Goal: Task Accomplishment & Management: Complete application form

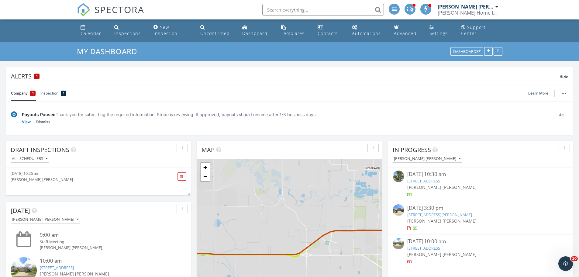
click at [87, 31] on div "Calendar" at bounding box center [90, 33] width 21 height 6
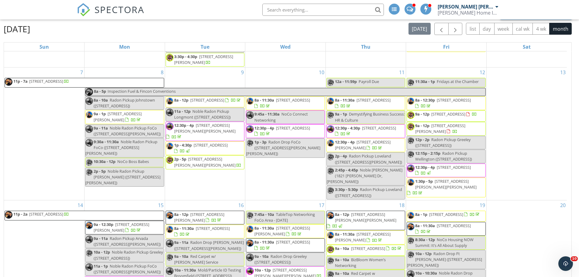
scroll to position [213, 0]
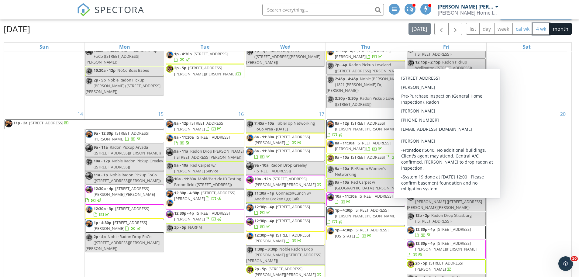
drag, startPoint x: 539, startPoint y: 28, endPoint x: 531, endPoint y: 30, distance: 8.0
click at [539, 28] on button "4 wk" at bounding box center [540, 29] width 17 height 12
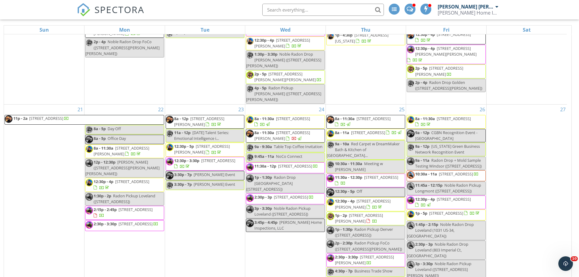
scroll to position [87, 0]
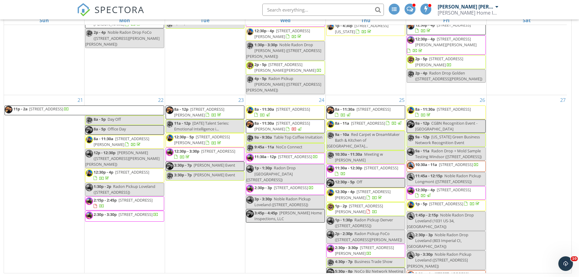
click at [43, 143] on div "21 11p - 2a 2122 9th St 4, Greeley 80631" at bounding box center [44, 190] width 80 height 190
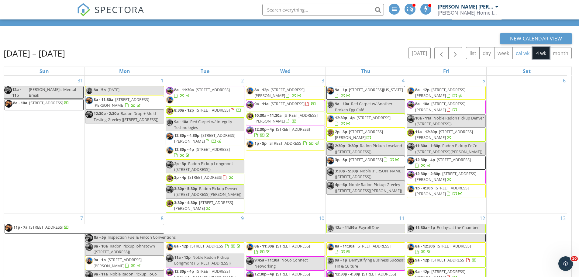
scroll to position [0, 0]
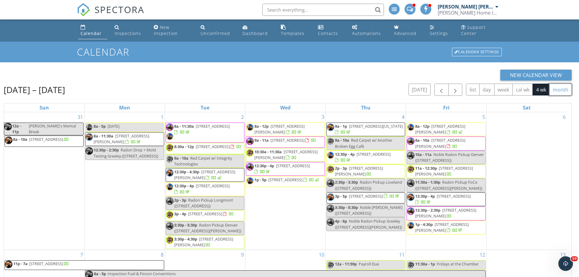
click at [560, 88] on button "month" at bounding box center [560, 90] width 22 height 12
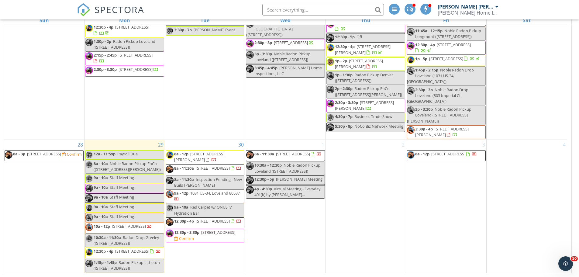
scroll to position [449, 0]
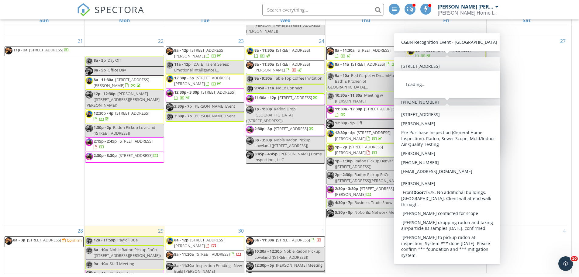
click at [518, 79] on div "27" at bounding box center [526, 131] width 80 height 190
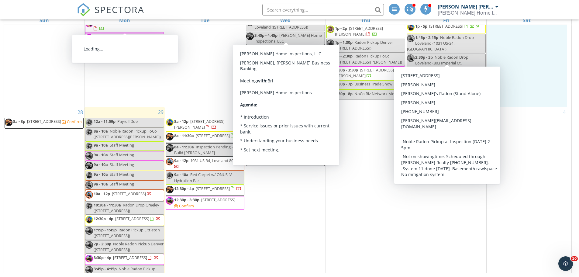
scroll to position [571, 0]
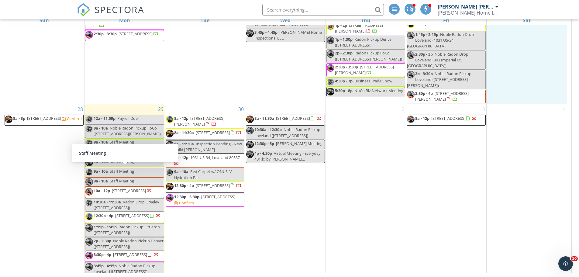
click at [43, 173] on div "28 8a - 3p 2122 9th St 4, Greeley 80631 Confirm" at bounding box center [44, 190] width 80 height 172
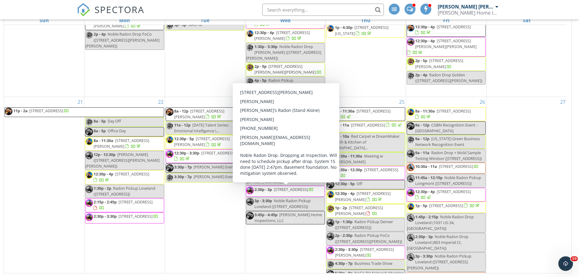
scroll to position [419, 0]
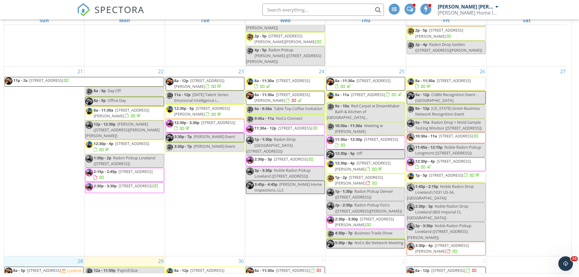
click at [537, 100] on div "27" at bounding box center [526, 162] width 80 height 190
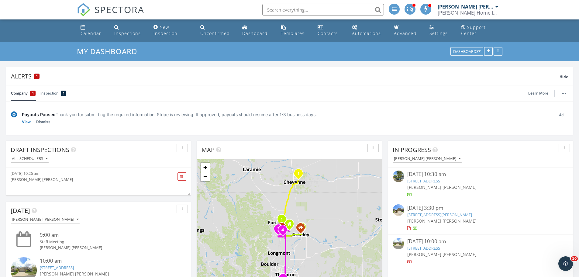
click at [294, 7] on input "text" at bounding box center [322, 10] width 121 height 12
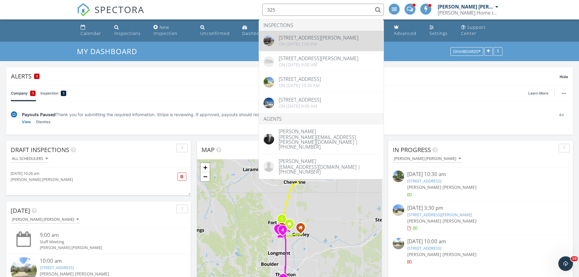
type input "325"
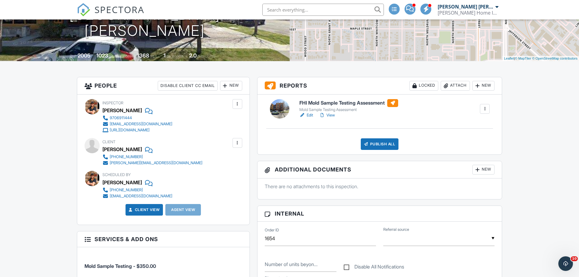
scroll to position [121, 0]
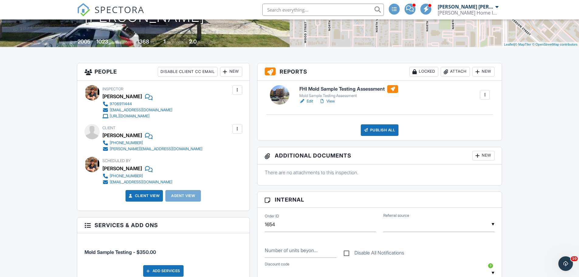
click at [332, 101] on link "View" at bounding box center [327, 101] width 16 height 6
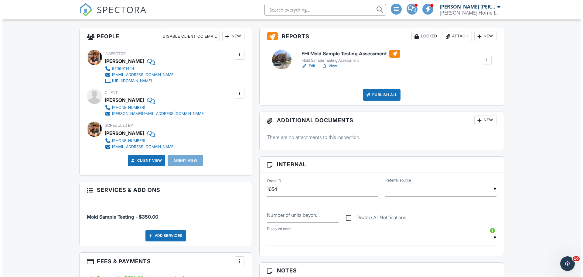
scroll to position [152, 0]
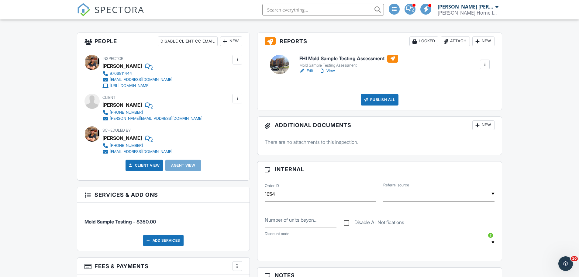
click at [478, 126] on div at bounding box center [477, 125] width 6 height 6
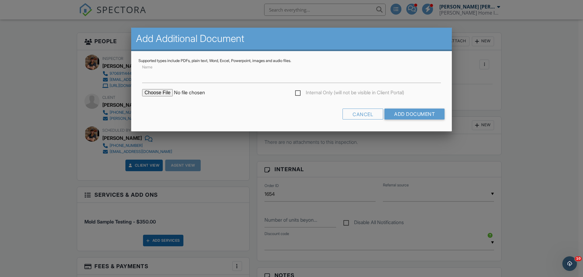
click at [166, 92] on input "file" at bounding box center [193, 92] width 103 height 7
click at [168, 77] on input "Name" at bounding box center [291, 75] width 299 height 15
type input "Mold Sample Report"
click at [157, 93] on input "file" at bounding box center [193, 92] width 103 height 7
type input "C:\fakepath\325 Cherry St Mold Sample Report.pdf"
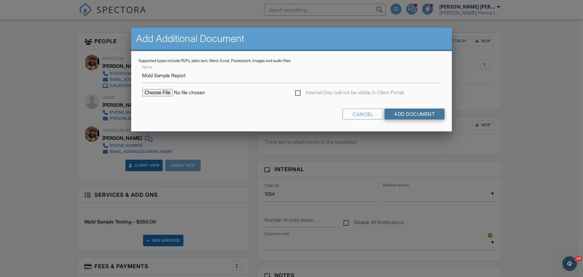
click at [423, 112] on input "Add Document" at bounding box center [414, 113] width 60 height 11
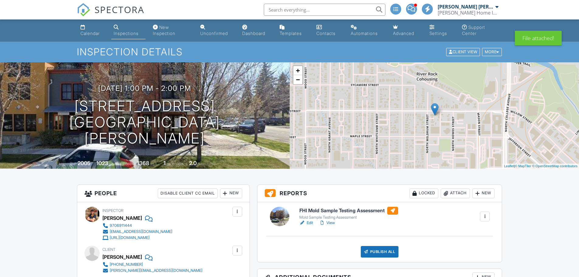
click at [484, 272] on div "New" at bounding box center [483, 277] width 22 height 10
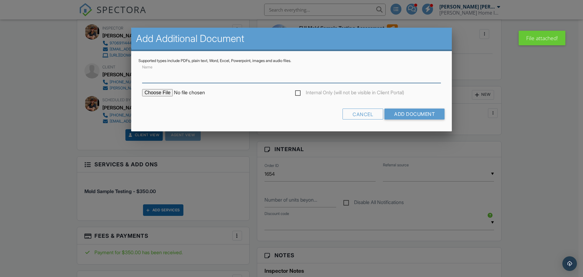
click at [205, 78] on input "Name" at bounding box center [291, 75] width 299 height 15
type input "Chain of Custody"
click at [157, 93] on input "file" at bounding box center [193, 92] width 103 height 7
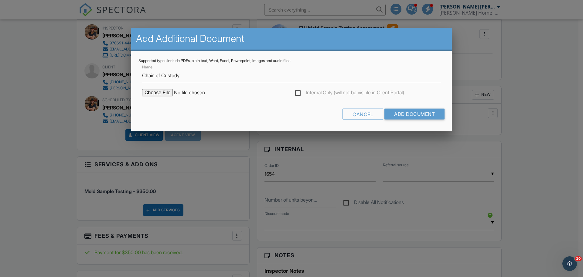
type input "C:\fakepath\[STREET_ADDRESS] Chain of Custody.pdf"
click at [420, 112] on input "Add Document" at bounding box center [414, 113] width 60 height 11
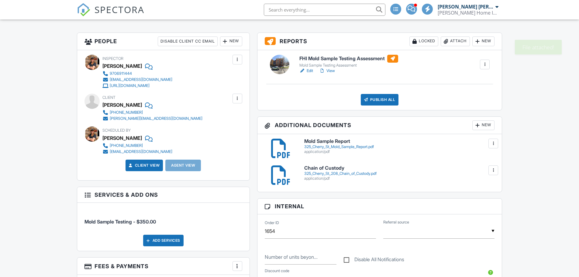
click at [482, 126] on div "New" at bounding box center [483, 125] width 22 height 10
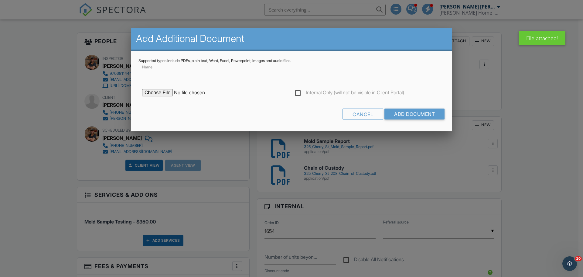
click at [170, 75] on input "Name" at bounding box center [291, 75] width 299 height 15
type input "Accuracy Guarantee"
click at [159, 92] on input "file" at bounding box center [193, 92] width 103 height 7
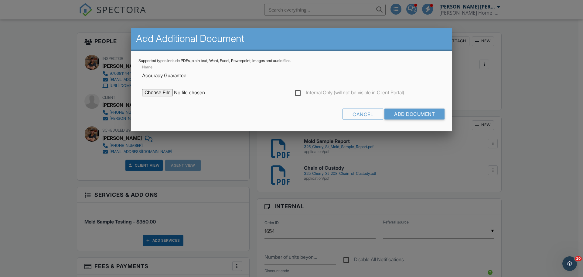
click at [165, 91] on input "file" at bounding box center [193, 92] width 103 height 7
type input "C:\fakepath\PriorityLab Accuracy Guarentee.pdf"
click at [420, 112] on input "Add Document" at bounding box center [414, 113] width 60 height 11
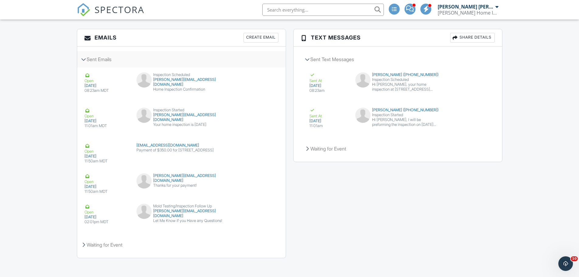
scroll to position [829, 0]
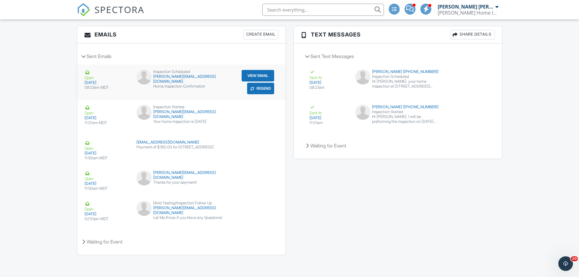
click at [261, 88] on button "Resend" at bounding box center [260, 89] width 27 height 12
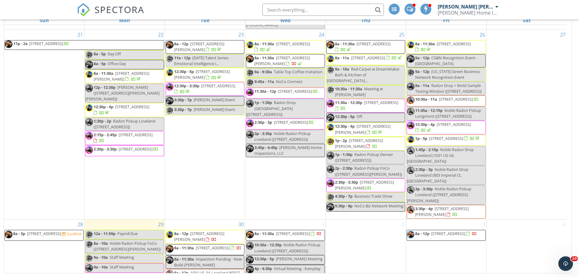
scroll to position [571, 0]
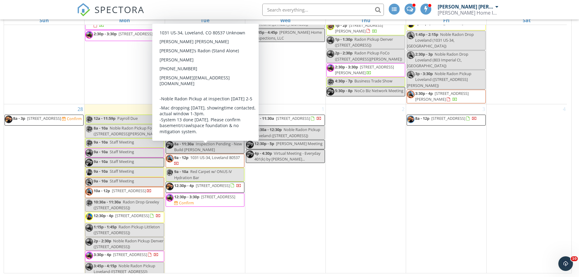
click at [313, 220] on div "1 8a - 11:30a 412 11th Ave, Greeley 80631 10:30a - 12:30p Noble Radon Pickup Lo…" at bounding box center [285, 190] width 80 height 172
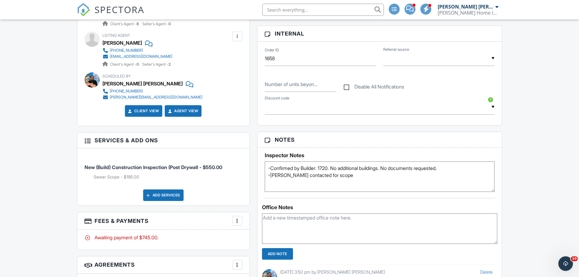
scroll to position [334, 0]
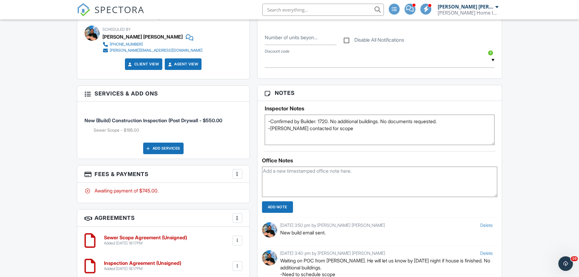
drag, startPoint x: 350, startPoint y: 129, endPoint x: 291, endPoint y: 129, distance: 58.9
click at [291, 129] on textarea "-Confirmed by Builder: 1720. No additional buildings. No documents requested. -…" at bounding box center [380, 129] width 230 height 30
drag, startPoint x: 351, startPoint y: 134, endPoint x: 267, endPoint y: 131, distance: 83.6
click at [267, 131] on textarea "-Confirmed by Builder: 1720. No additional buildings. No documents requested. -…" at bounding box center [380, 129] width 230 height 30
drag, startPoint x: 271, startPoint y: 132, endPoint x: 267, endPoint y: 132, distance: 4.0
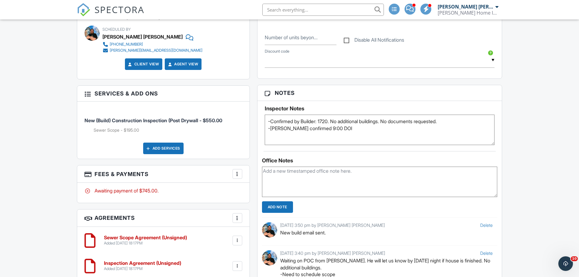
type textarea "-Confirmed by Builder: 1720. No additional buildings. No documents requested. -…"
paste textarea "-[PERSON_NAME] confirmed 9:00 DOI"
type textarea "-[PERSON_NAME] confirmed 9:00 DOI"
click at [328, 134] on textarea "-Confirmed by Builder: 1720. No additional buildings. No documents requested. -…" at bounding box center [380, 129] width 230 height 30
click at [326, 151] on hr at bounding box center [379, 151] width 232 height 0
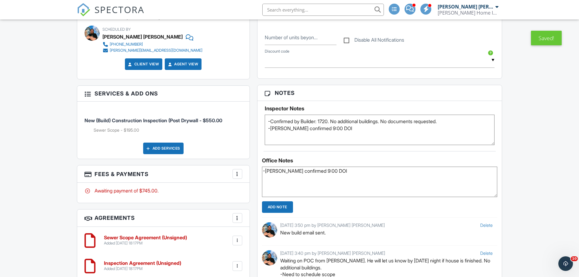
click at [286, 206] on input "Add Note" at bounding box center [277, 207] width 31 height 12
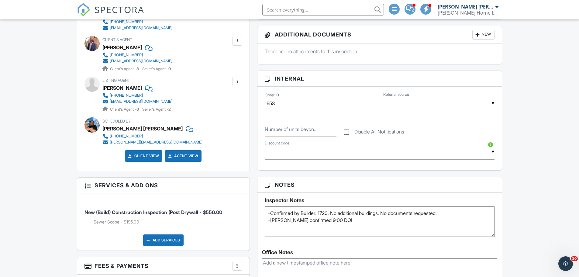
scroll to position [243, 0]
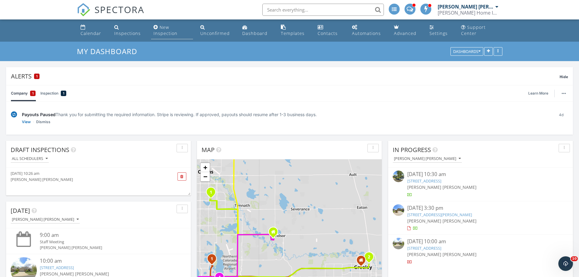
click at [166, 30] on div "New Inspection" at bounding box center [165, 30] width 24 height 12
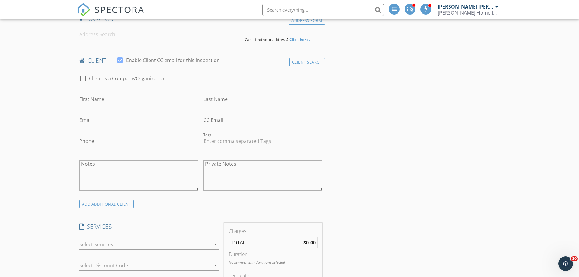
scroll to position [152, 0]
click at [140, 140] on input "Phone" at bounding box center [138, 140] width 119 height 10
type input "330-559-3630"
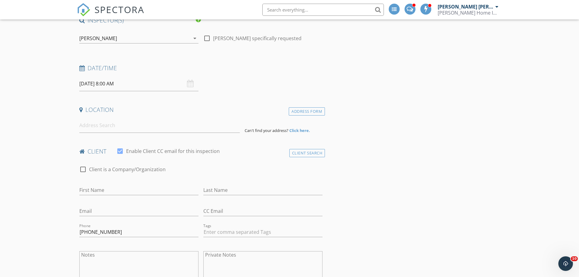
scroll to position [61, 0]
click at [90, 125] on input at bounding box center [159, 125] width 160 height 15
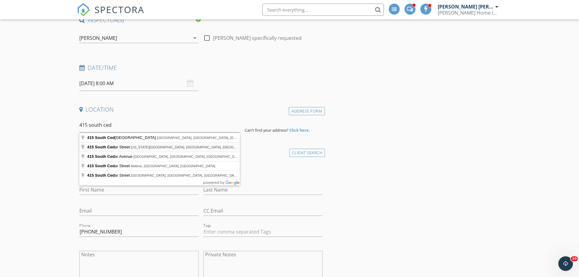
type input "415 South Cedar Street, Colorado Springs, CO, USA"
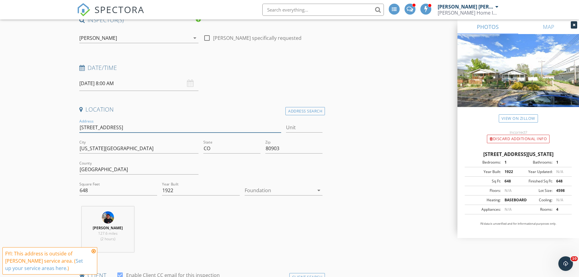
drag, startPoint x: 132, startPoint y: 126, endPoint x: 77, endPoint y: 124, distance: 54.4
click at [299, 110] on div "Address Search" at bounding box center [304, 111] width 39 height 8
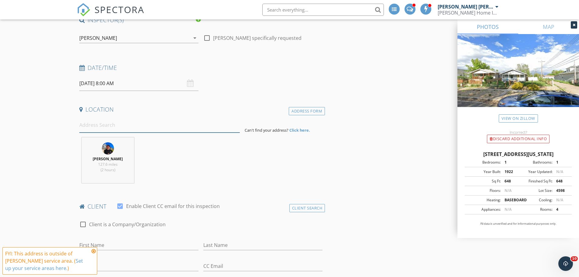
click at [102, 127] on input at bounding box center [159, 125] width 160 height 15
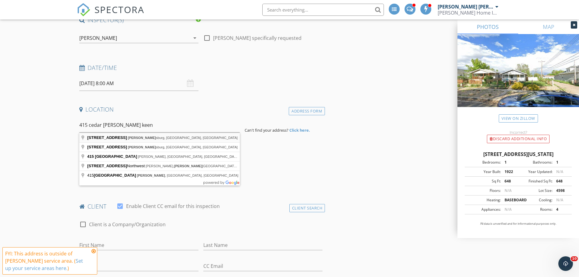
type input "415 Cedar Street, Keenesburg, CO, USA"
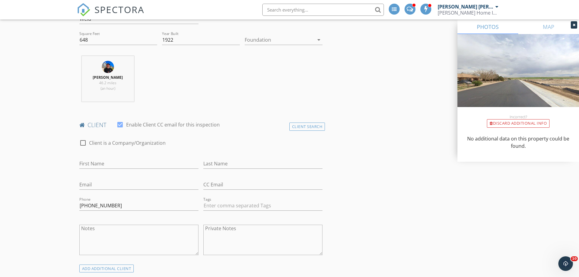
scroll to position [243, 0]
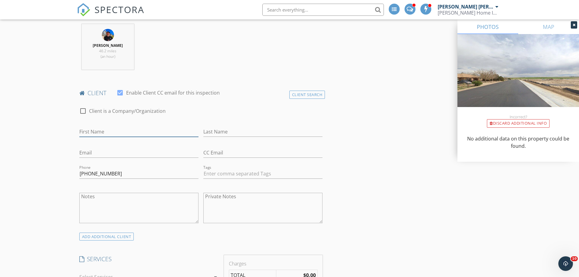
click at [114, 132] on input "First Name" at bounding box center [138, 132] width 119 height 10
type input "Ryan"
type input "Morgan"
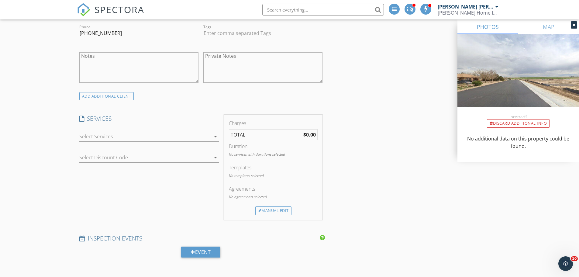
scroll to position [395, 0]
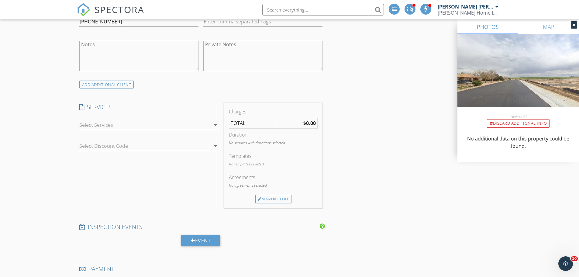
type input "rymorgan34@gmail.com"
click at [111, 125] on div at bounding box center [144, 125] width 131 height 10
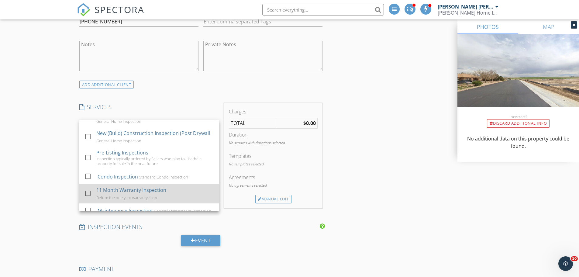
scroll to position [30, 0]
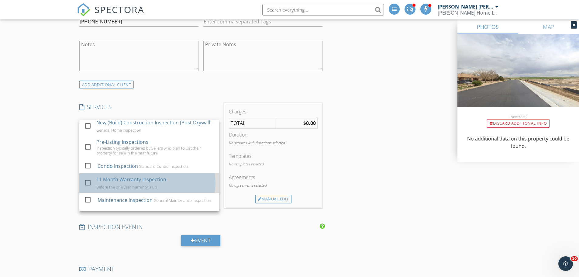
click at [163, 178] on div "11 Month Warranty Inspection" at bounding box center [131, 179] width 70 height 7
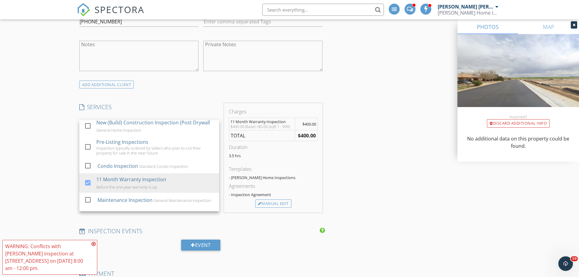
drag, startPoint x: 33, startPoint y: 143, endPoint x: 2, endPoint y: 143, distance: 30.7
click at [33, 142] on div "New Inspection Click here to use the New Order Form INSPECTOR(S) check_box John…" at bounding box center [289, 237] width 579 height 1181
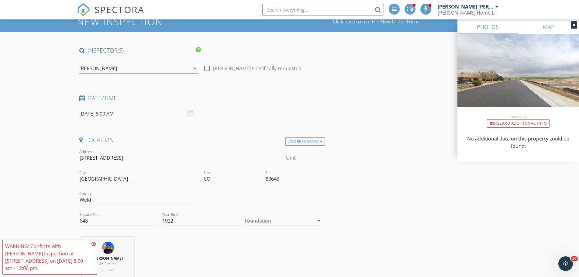
click at [108, 113] on input "09/30/2025 8:00 AM" at bounding box center [138, 113] width 119 height 15
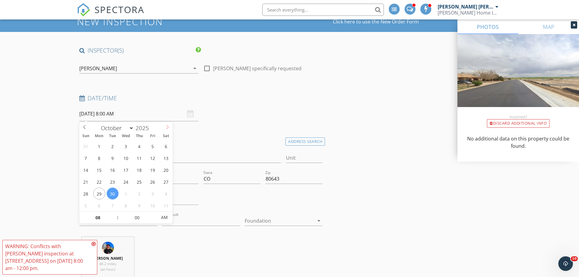
click at [167, 126] on icon at bounding box center [167, 127] width 4 height 4
click at [167, 126] on icon at bounding box center [167, 127] width 2 height 4
select select "11"
click at [167, 126] on icon at bounding box center [167, 127] width 2 height 4
type input "2026"
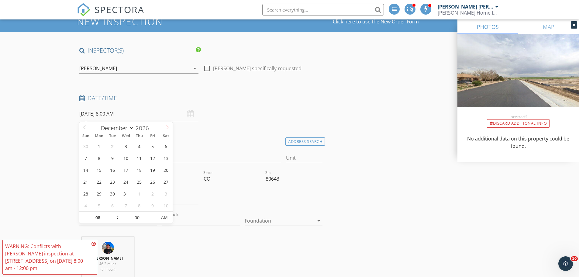
click at [167, 126] on icon at bounding box center [167, 127] width 2 height 4
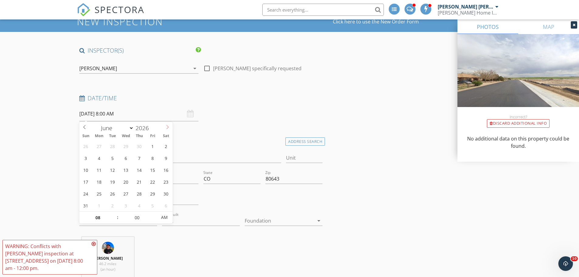
click at [166, 127] on icon at bounding box center [167, 127] width 4 height 4
select select "6"
click at [84, 128] on icon at bounding box center [84, 127] width 2 height 4
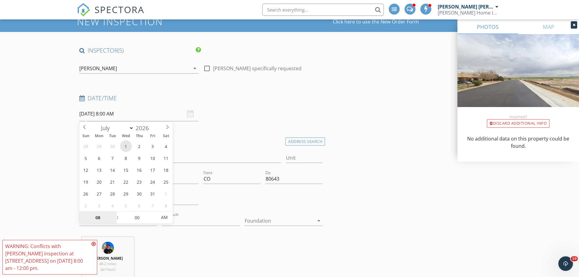
type input "07/01/2026 8:00 AM"
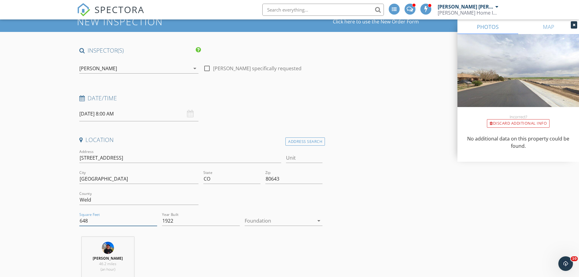
drag, startPoint x: 98, startPoint y: 219, endPoint x: 72, endPoint y: 221, distance: 26.2
type input "1520"
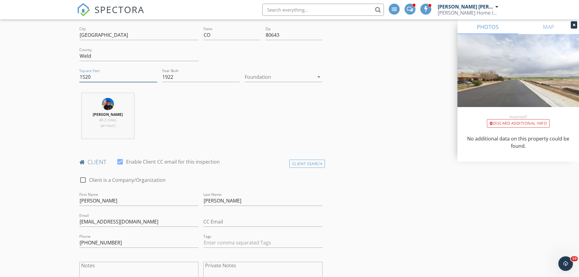
scroll to position [182, 0]
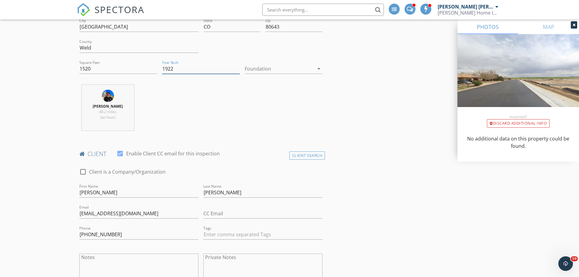
drag, startPoint x: 180, startPoint y: 67, endPoint x: 158, endPoint y: 70, distance: 22.6
click at [158, 70] on div "Address 415 Cedar St Unit City Keenesburg State CO Zip 80643 County Weld Square…" at bounding box center [201, 38] width 248 height 84
type input "2024"
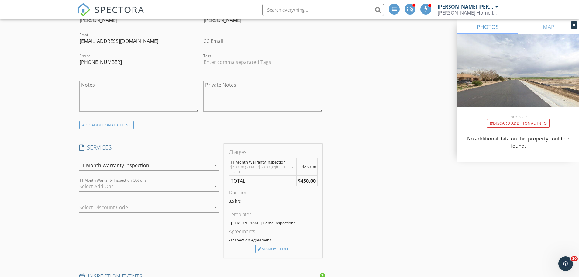
scroll to position [364, 0]
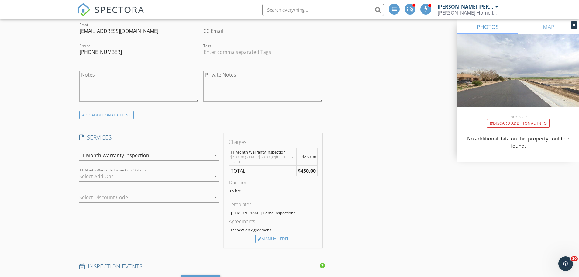
click at [180, 175] on div at bounding box center [144, 176] width 131 height 10
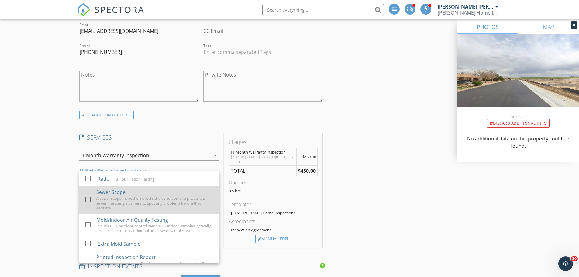
click at [142, 195] on div "Sewer Scope A sewer scope inspection checks the condition of a property's sewer…" at bounding box center [155, 200] width 118 height 28
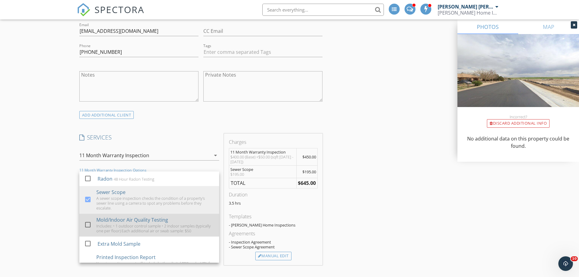
click at [116, 224] on div "Includes: • 1 outdoor control sample • 2 indoor samples (typically one per floo…" at bounding box center [155, 228] width 118 height 10
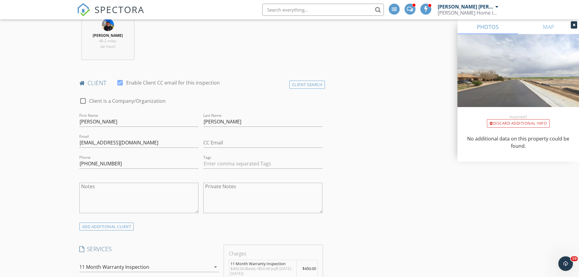
scroll to position [195, 0]
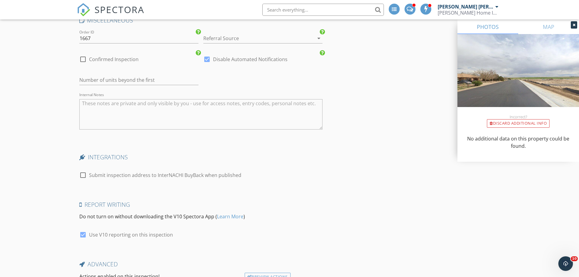
scroll to position [985, 0]
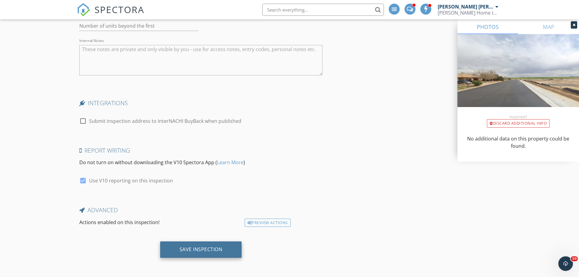
click at [207, 251] on div "Save Inspection" at bounding box center [200, 249] width 43 height 6
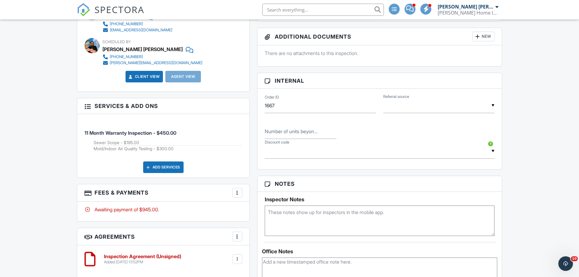
scroll to position [304, 0]
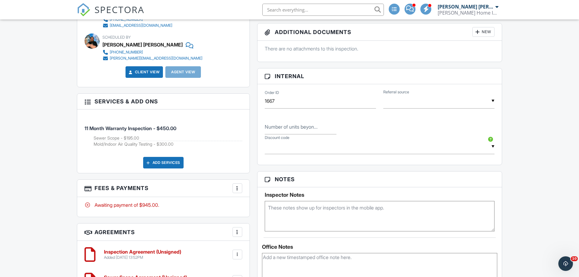
click at [283, 210] on textarea at bounding box center [380, 216] width 230 height 30
click at [418, 209] on textarea "Homeowner will grant access. No additional buildings." at bounding box center [380, 216] width 230 height 30
type textarea "Homeowner will grant access. No additional buildings. -Need to schedule scope"
drag, startPoint x: 180, startPoint y: 143, endPoint x: 131, endPoint y: 136, distance: 50.0
click at [131, 136] on ul "Sewer Scope - $195.00 Mold/Indoor Air Quality Testing - $300.00" at bounding box center [168, 141] width 149 height 12
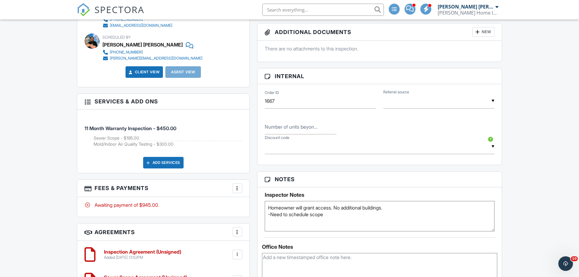
click at [123, 137] on li "Sewer Scope - $195.00" at bounding box center [168, 138] width 149 height 6
drag, startPoint x: 144, startPoint y: 137, endPoint x: 90, endPoint y: 139, distance: 54.1
click at [90, 139] on li "11 Month Warranty Inspection - $450.00 Sewer Scope - $195.00 Mold/Indoor Air Qu…" at bounding box center [163, 133] width 158 height 38
click at [81, 139] on div "11 Month Warranty Inspection - $450.00 Sewer Scope - $195.00 Mold/Indoor Air Qu…" at bounding box center [163, 140] width 172 height 63
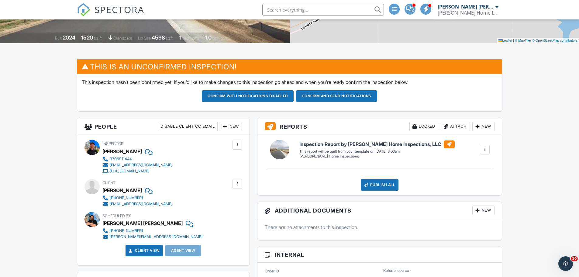
scroll to position [121, 0]
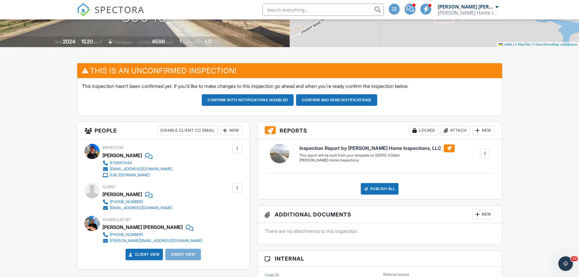
click at [343, 99] on button "Confirm and send notifications" at bounding box center [336, 100] width 81 height 12
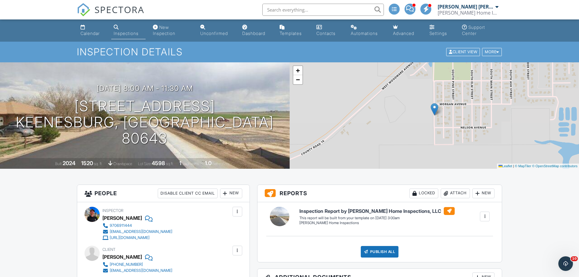
click at [167, 31] on div "New Inspection" at bounding box center [164, 30] width 22 height 11
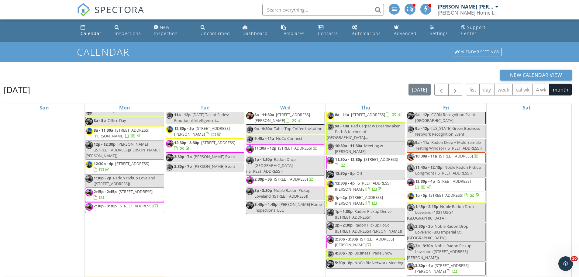
scroll to position [571, 0]
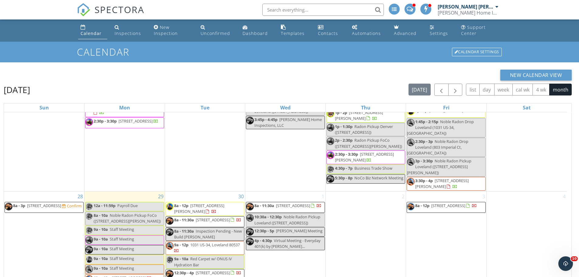
click at [32, 149] on div "21 11p - 2a 2122 9th St 4, Greeley 80631" at bounding box center [44, 97] width 80 height 190
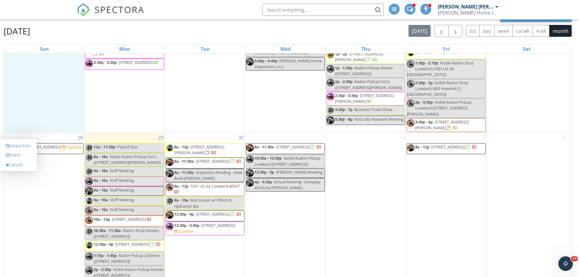
scroll to position [61, 0]
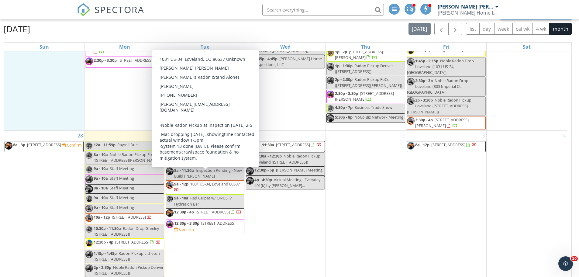
click at [282, 249] on div "1 8a - 11:30a 412 11th Ave, Greeley 80631 10:30a - 12:30p Noble Radon Pickup Lo…" at bounding box center [285, 217] width 80 height 172
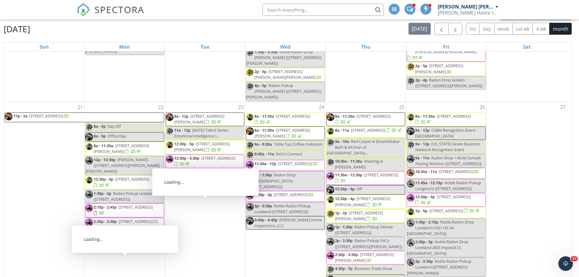
scroll to position [358, 0]
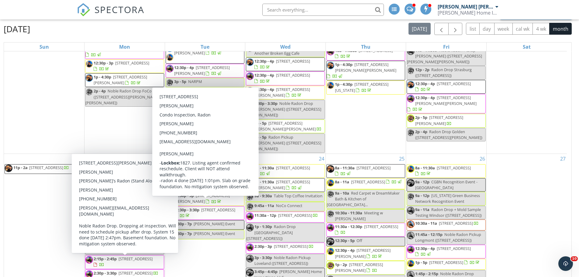
click at [36, 126] on div "14 11p - 2a 2122 9th St 4, Greeley 80631" at bounding box center [44, 59] width 80 height 190
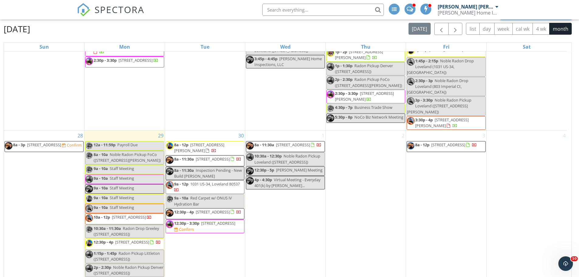
scroll to position [87, 0]
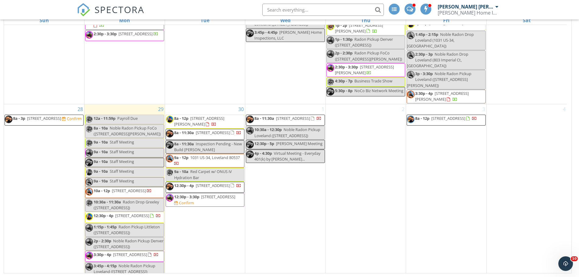
click at [224, 115] on span "1720 Morningstar Way, Fort Collins 80525" at bounding box center [199, 120] width 50 height 11
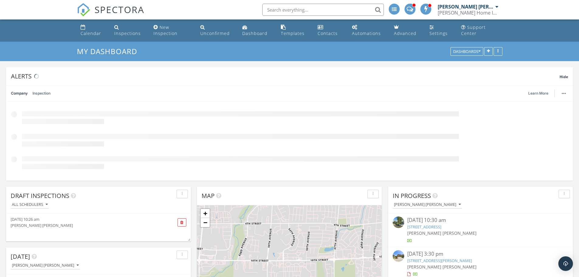
scroll to position [131, 185]
click at [328, 6] on input "text" at bounding box center [322, 10] width 121 height 12
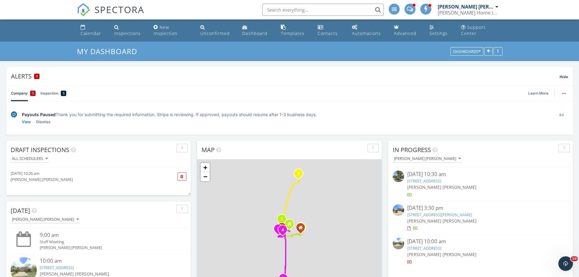
scroll to position [0, 0]
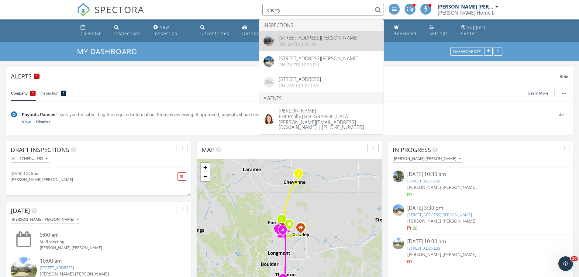
type input "cherry"
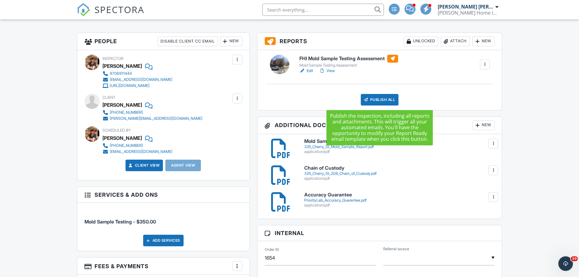
click at [383, 100] on div "Publish All" at bounding box center [379, 100] width 38 height 12
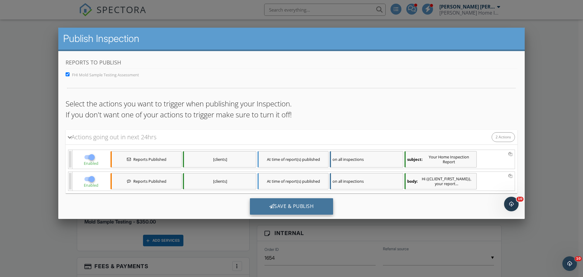
click at [282, 204] on div "Save & Publish" at bounding box center [292, 206] width 84 height 16
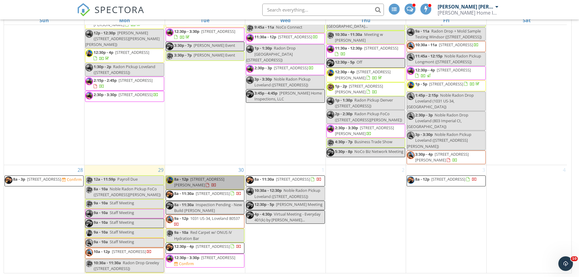
scroll to position [480, 0]
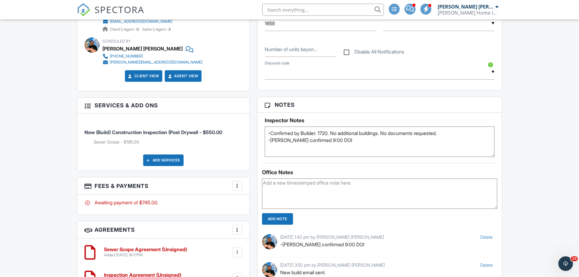
scroll to position [334, 0]
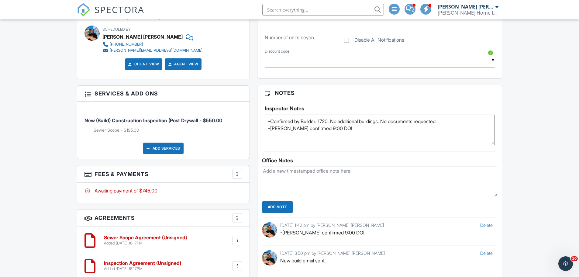
click at [456, 121] on textarea "-Confirmed by Builder: 1720. No additional buildings. No documents requested. -…" at bounding box center [380, 129] width 230 height 30
click at [314, 128] on textarea "-Confirmed by Builder: 1720. No additional buildings. No documents requested. -…" at bounding box center [380, 129] width 230 height 30
type textarea "-Confirmed by Builder: 1720. No additional buildings. No documents requested. P…"
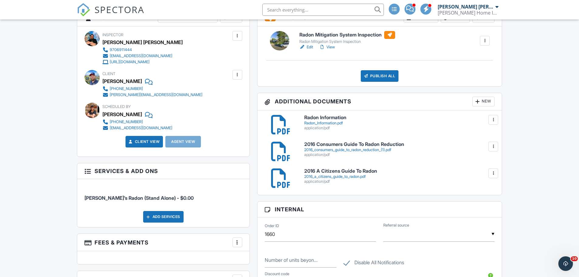
scroll to position [182, 0]
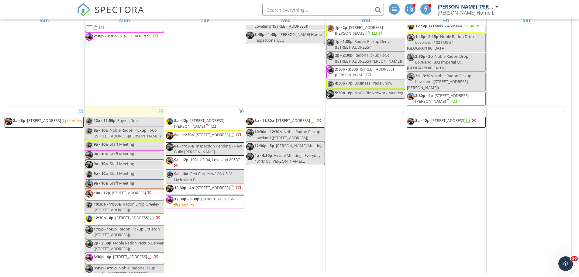
scroll to position [571, 0]
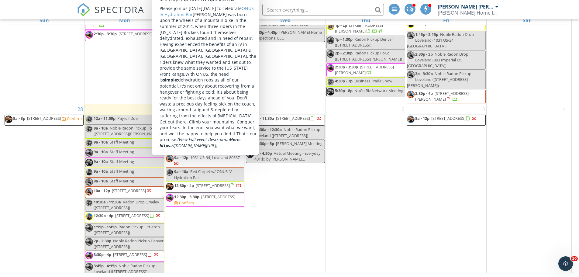
click at [288, 193] on div "1 8a - 11:30a 412 11th Ave, Greeley 80631 10:30a - 12:30p Noble Radon Pickup Lo…" at bounding box center [285, 190] width 80 height 172
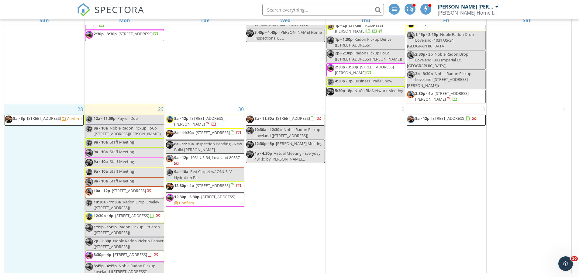
click at [44, 170] on div "28 8a - 3p 2122 9th St 4, Greeley 80631 Confirm" at bounding box center [44, 190] width 80 height 172
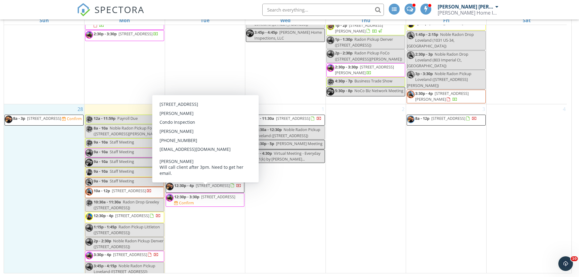
click at [204, 238] on div "30 8a - 12p 1720 Morningstar Way, Fort Collins 80525 8a - 11:30a 5348 Brangus D…" at bounding box center [205, 190] width 80 height 172
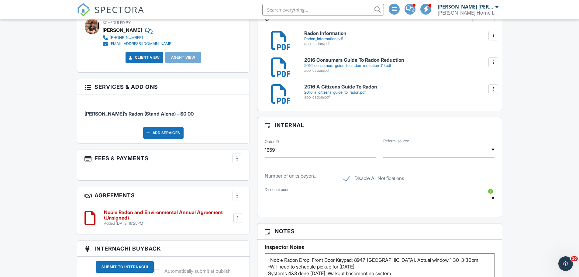
scroll to position [273, 0]
